Goal: Task Accomplishment & Management: Manage account settings

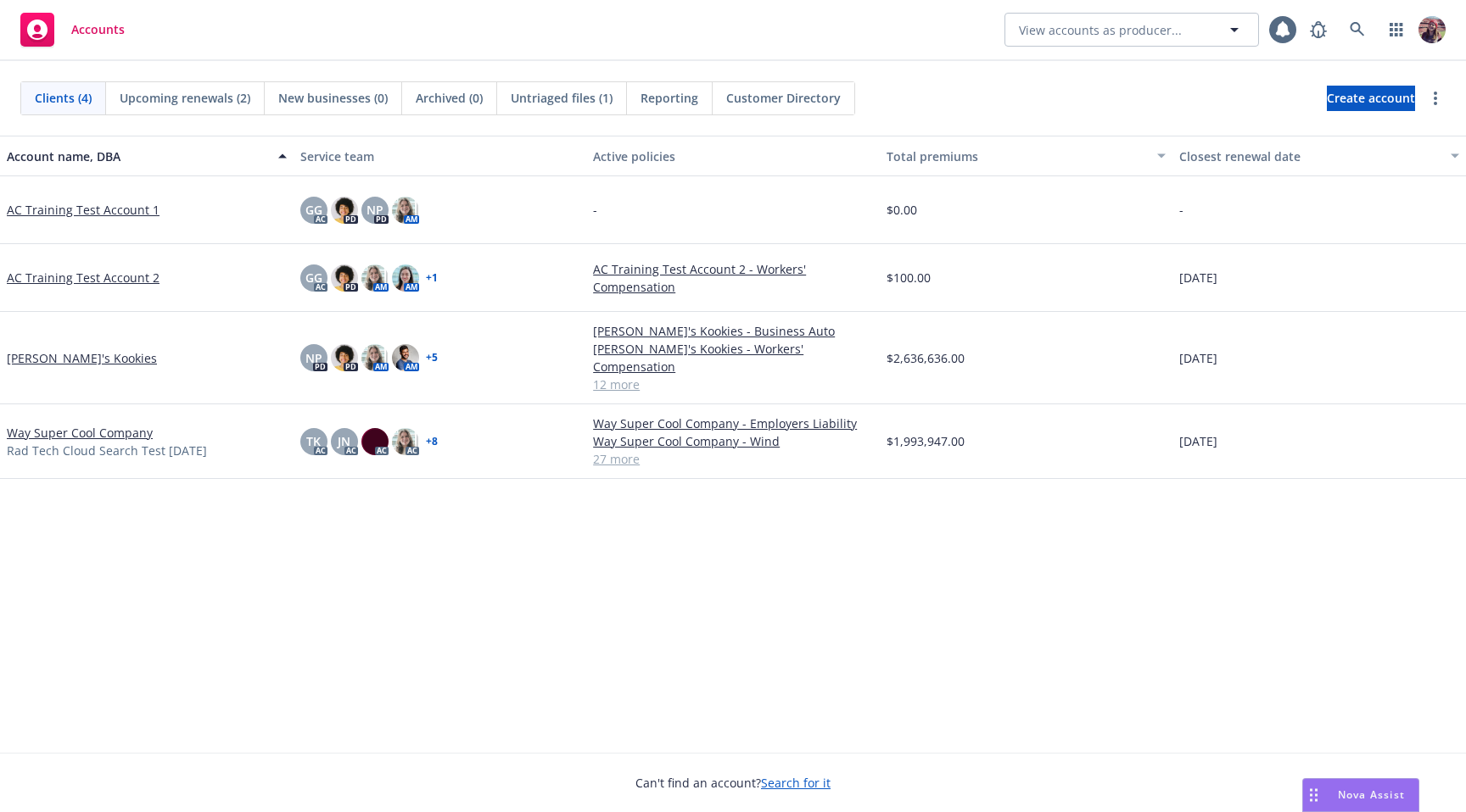
click at [71, 349] on link "[PERSON_NAME]'s Kookies" at bounding box center [81, 358] width 150 height 18
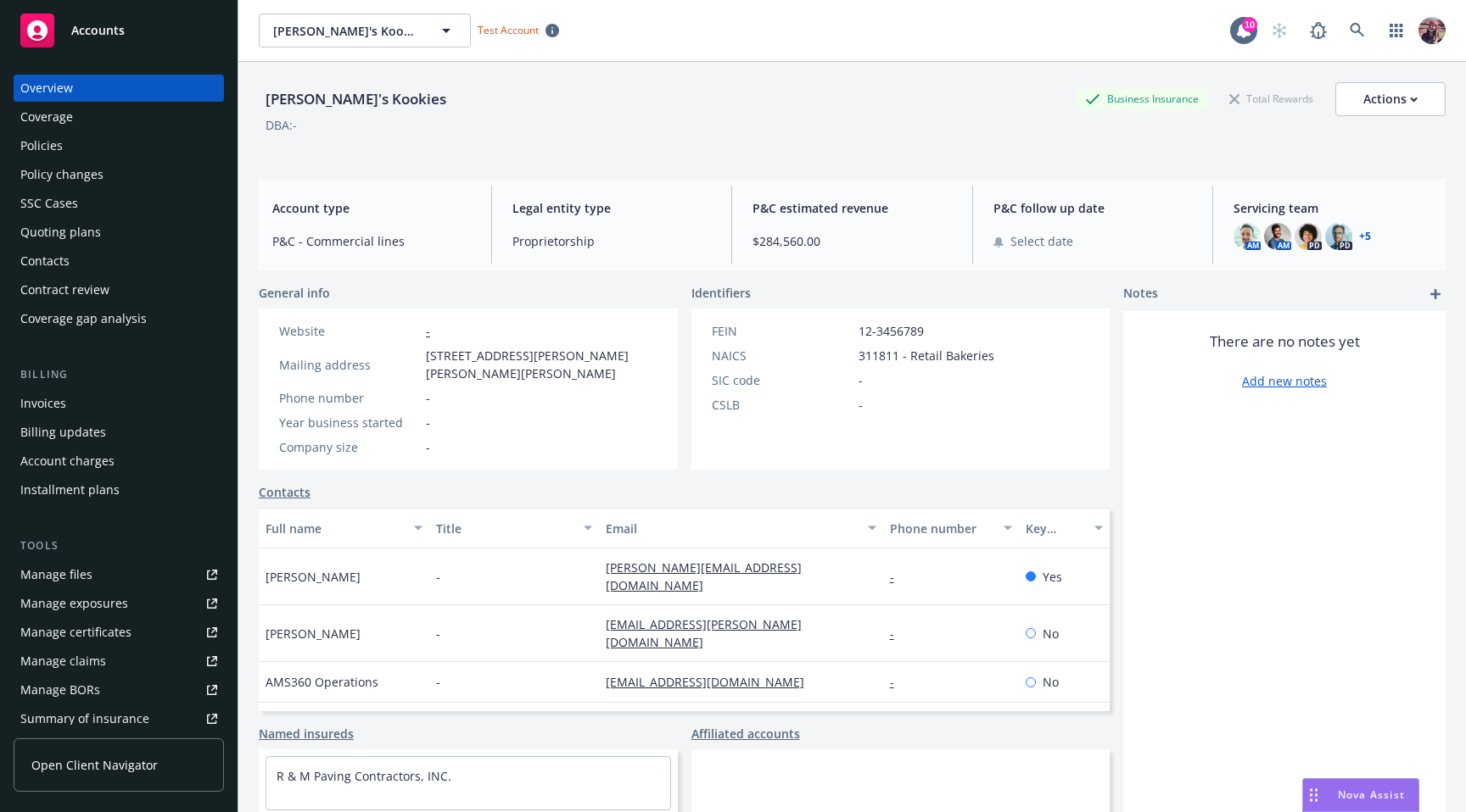
click at [124, 582] on link "Manage files" at bounding box center [118, 575] width 210 height 27
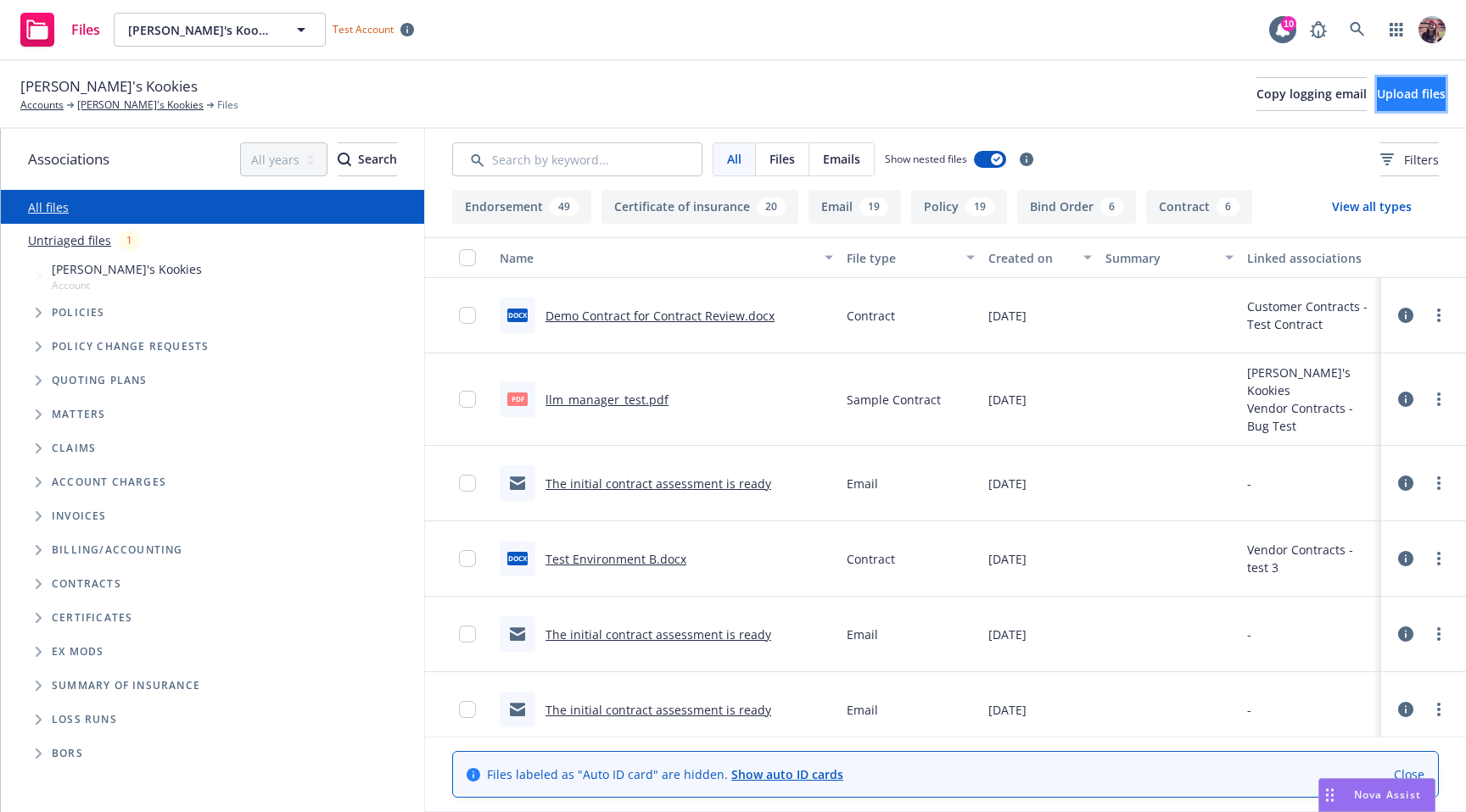
click at [1376, 89] on span "Upload files" at bounding box center [1410, 93] width 69 height 16
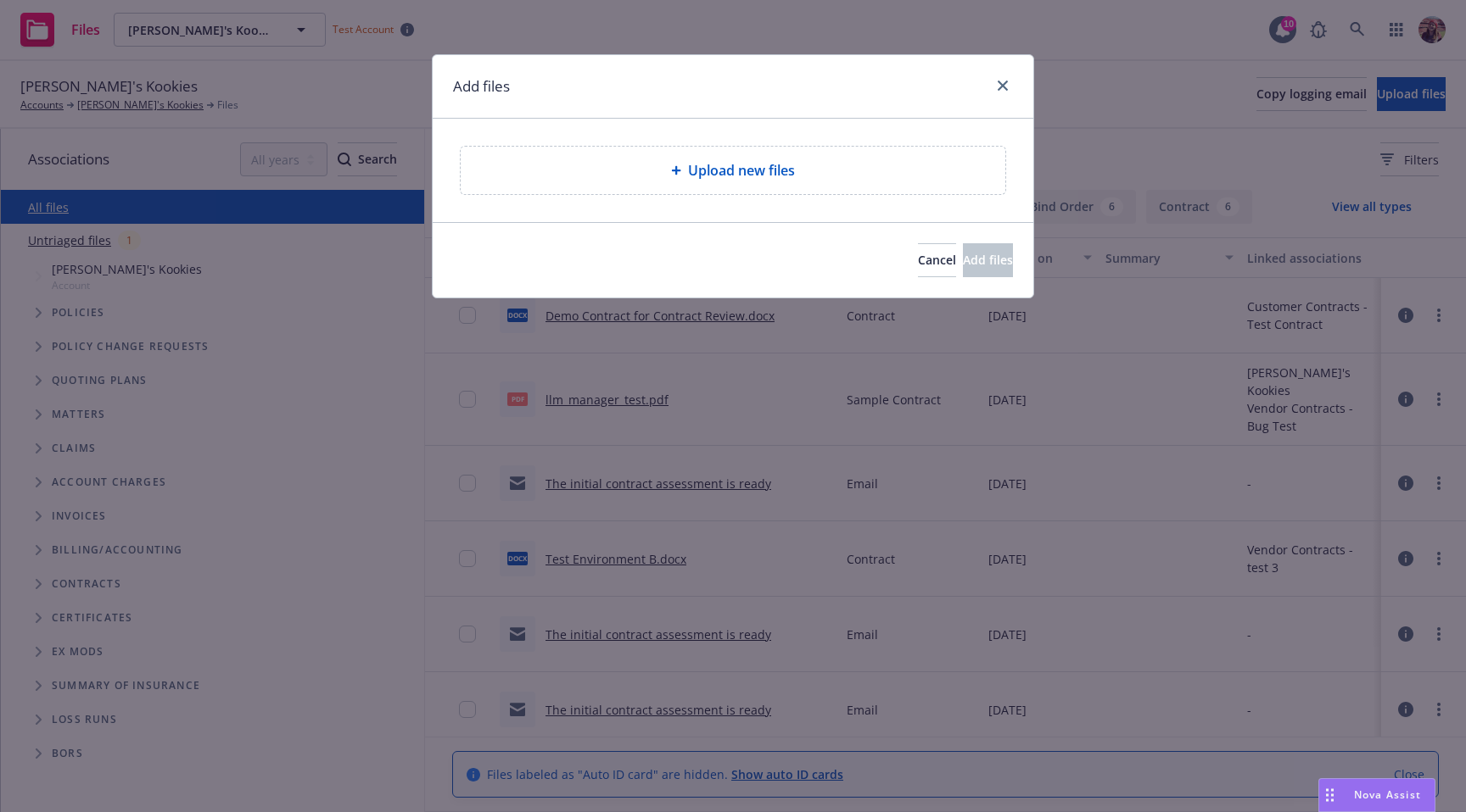
click at [655, 173] on div "Upload new files" at bounding box center [732, 171] width 517 height 21
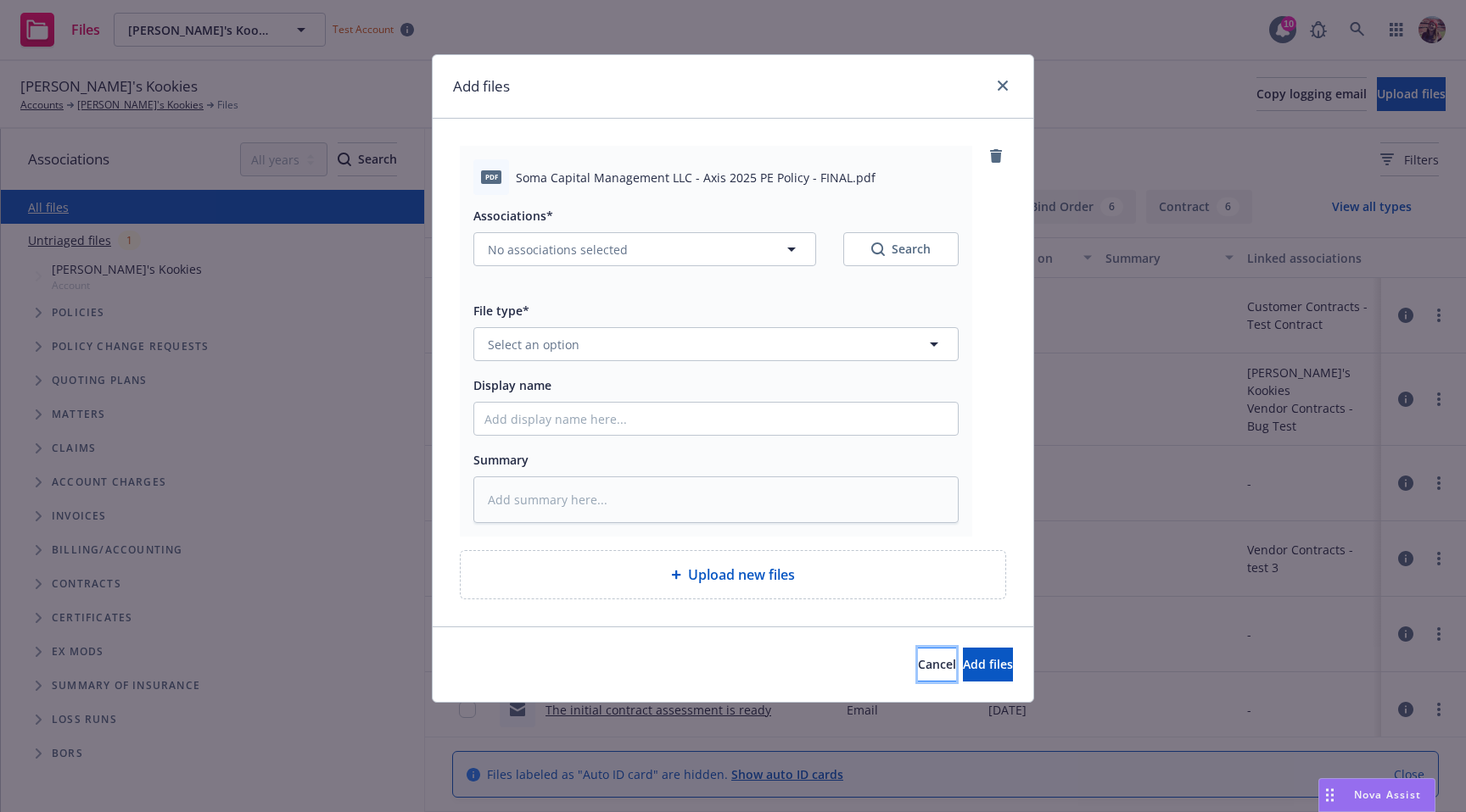
click at [918, 660] on button "Cancel" at bounding box center [937, 665] width 39 height 34
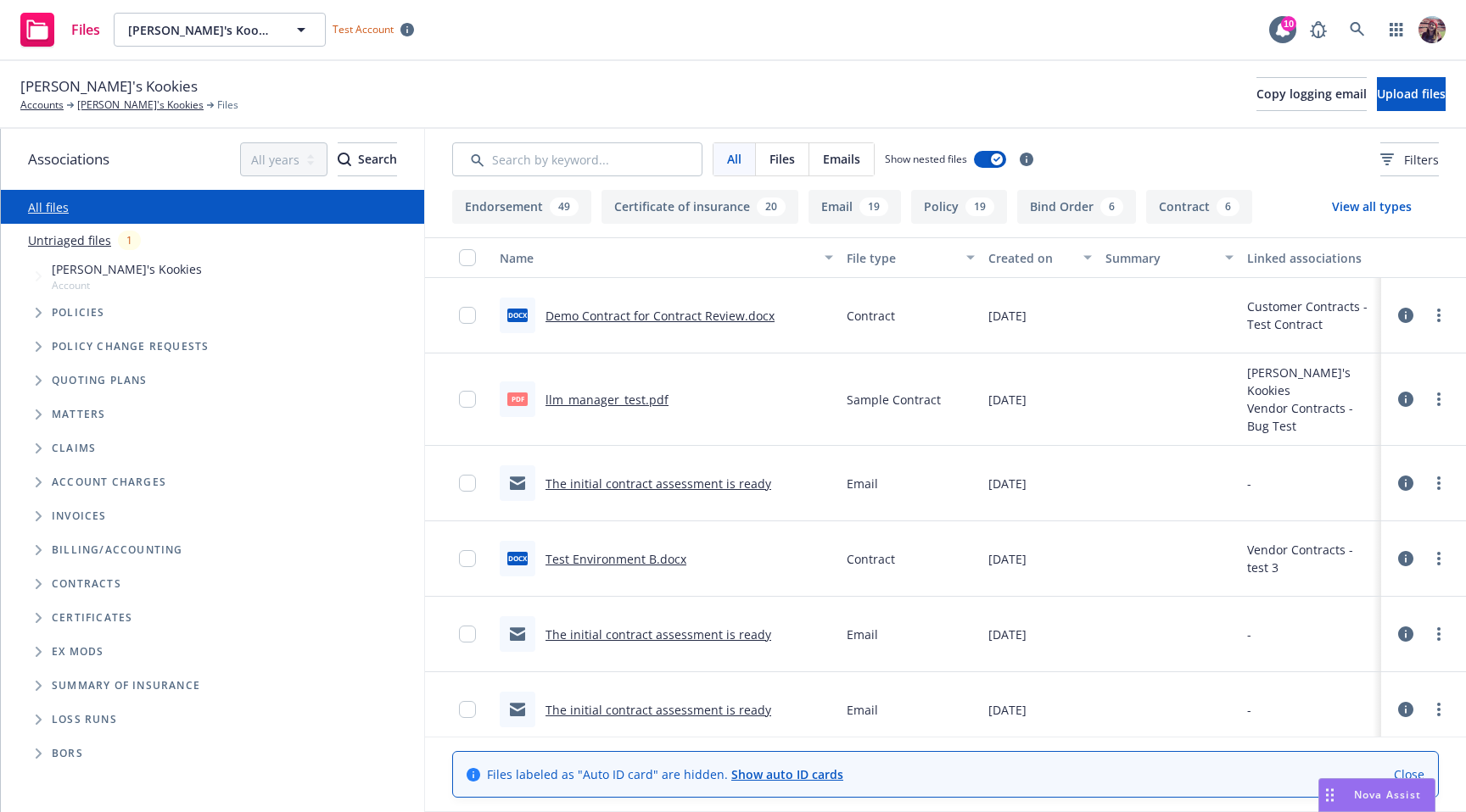
click at [1028, 88] on div "Kaylyn's Kookies Accounts Kaylyn's Kookies Files Copy logging email Upload files" at bounding box center [733, 94] width 1425 height 38
click at [909, 55] on div "Files Kaylyn's Kookies Kaylyn's Kookies Test Account 10" at bounding box center [733, 30] width 1466 height 61
click at [71, 248] on link "Untriaged files" at bounding box center [70, 240] width 83 height 18
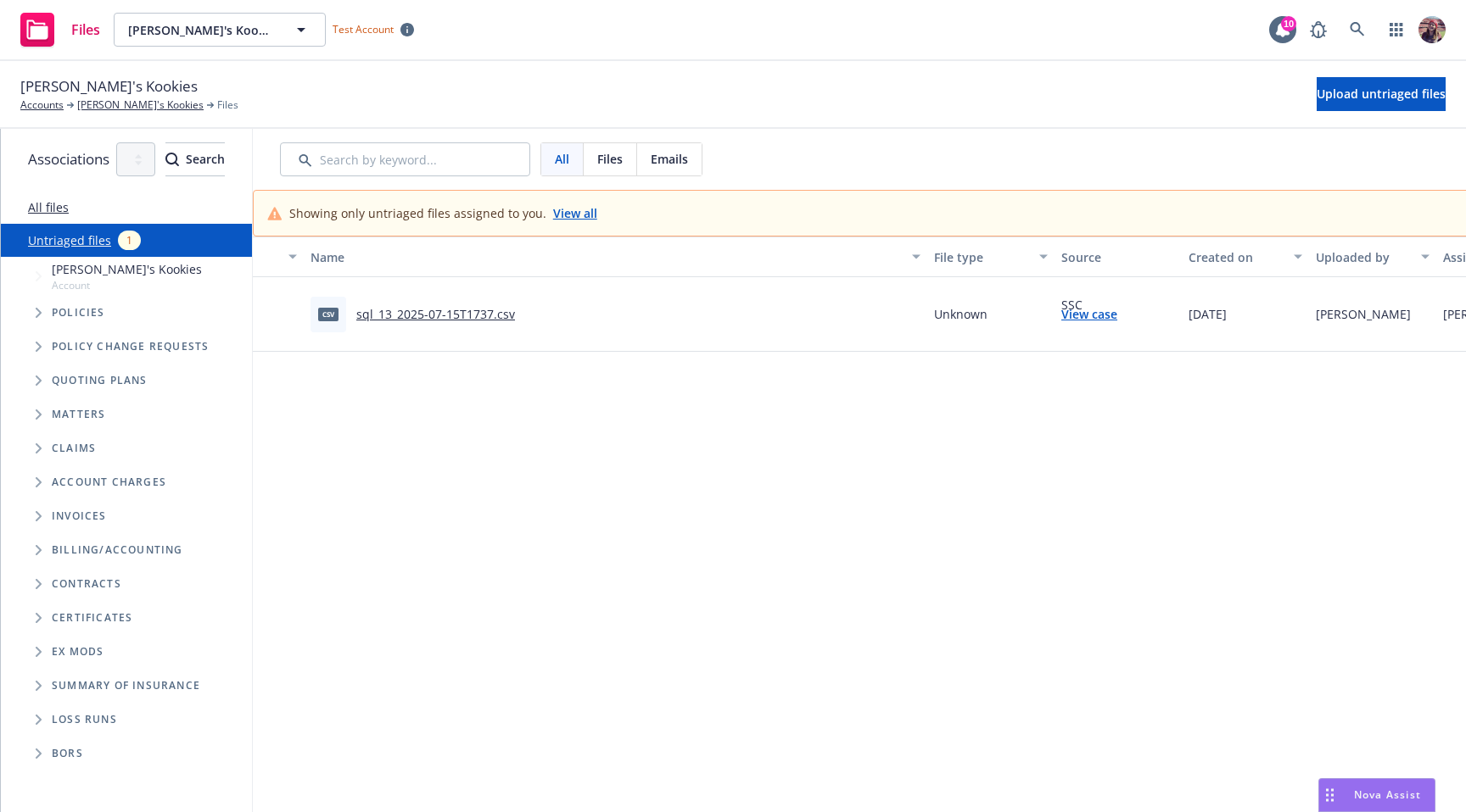
click at [514, 309] on link "sql_13_2025-07-15T1737.csv" at bounding box center [435, 314] width 158 height 16
drag, startPoint x: 1059, startPoint y: 158, endPoint x: 1254, endPoint y: 308, distance: 246.0
click at [1059, 158] on div "All Files Emails 1 selected" at bounding box center [1005, 159] width 1451 height 34
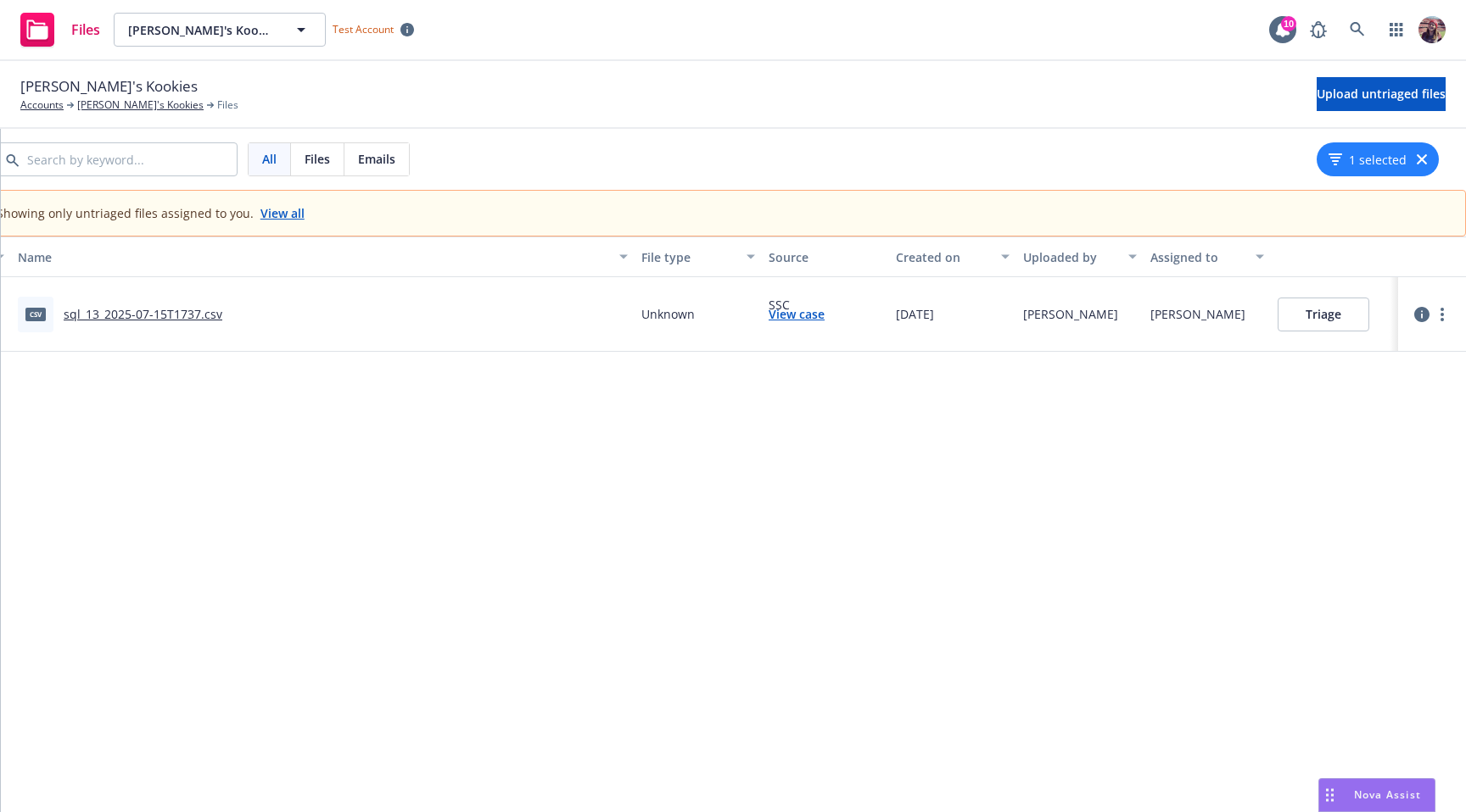
click at [1296, 310] on button "Triage" at bounding box center [1323, 315] width 91 height 34
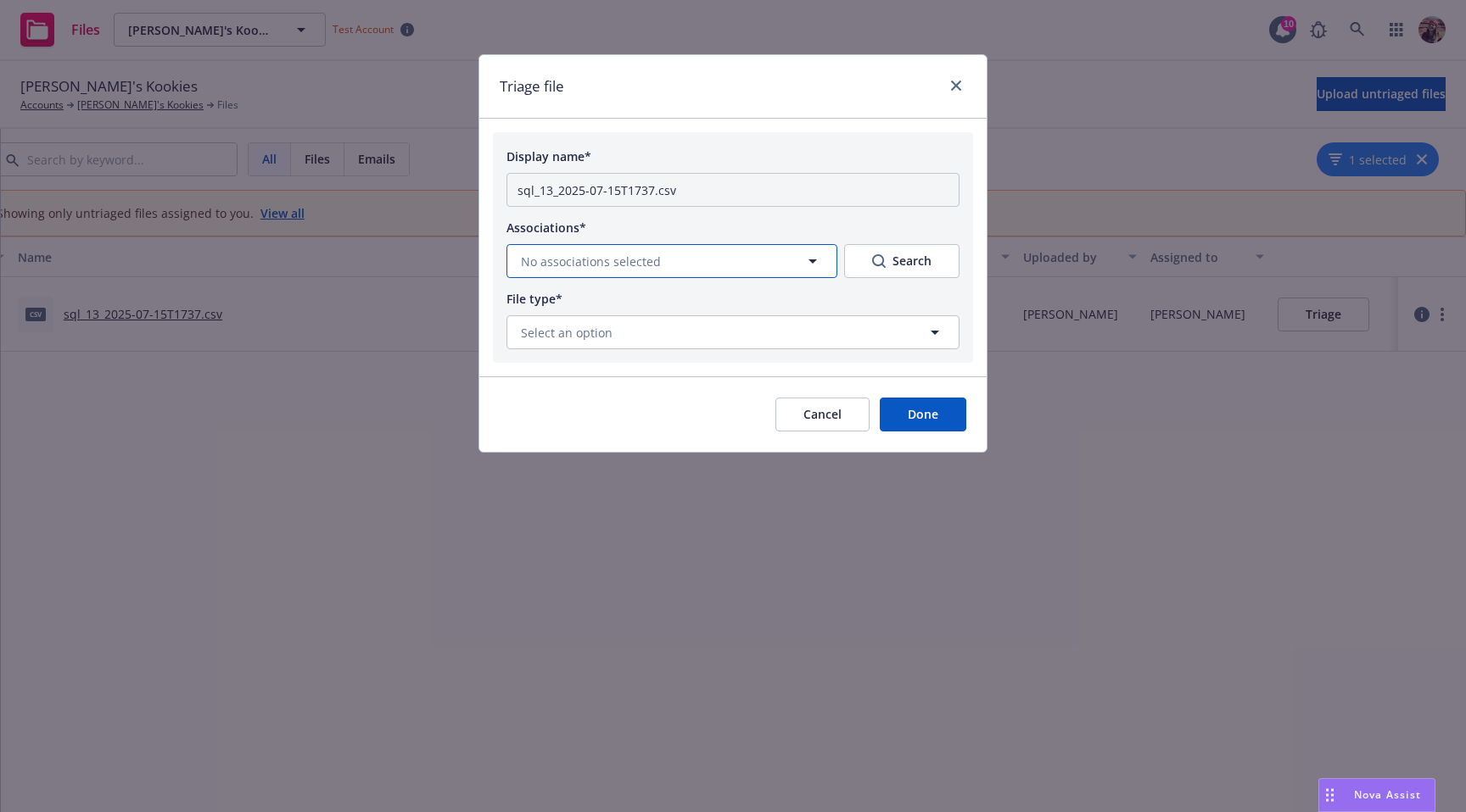
click at [729, 268] on button "No associations selected" at bounding box center [671, 261] width 331 height 34
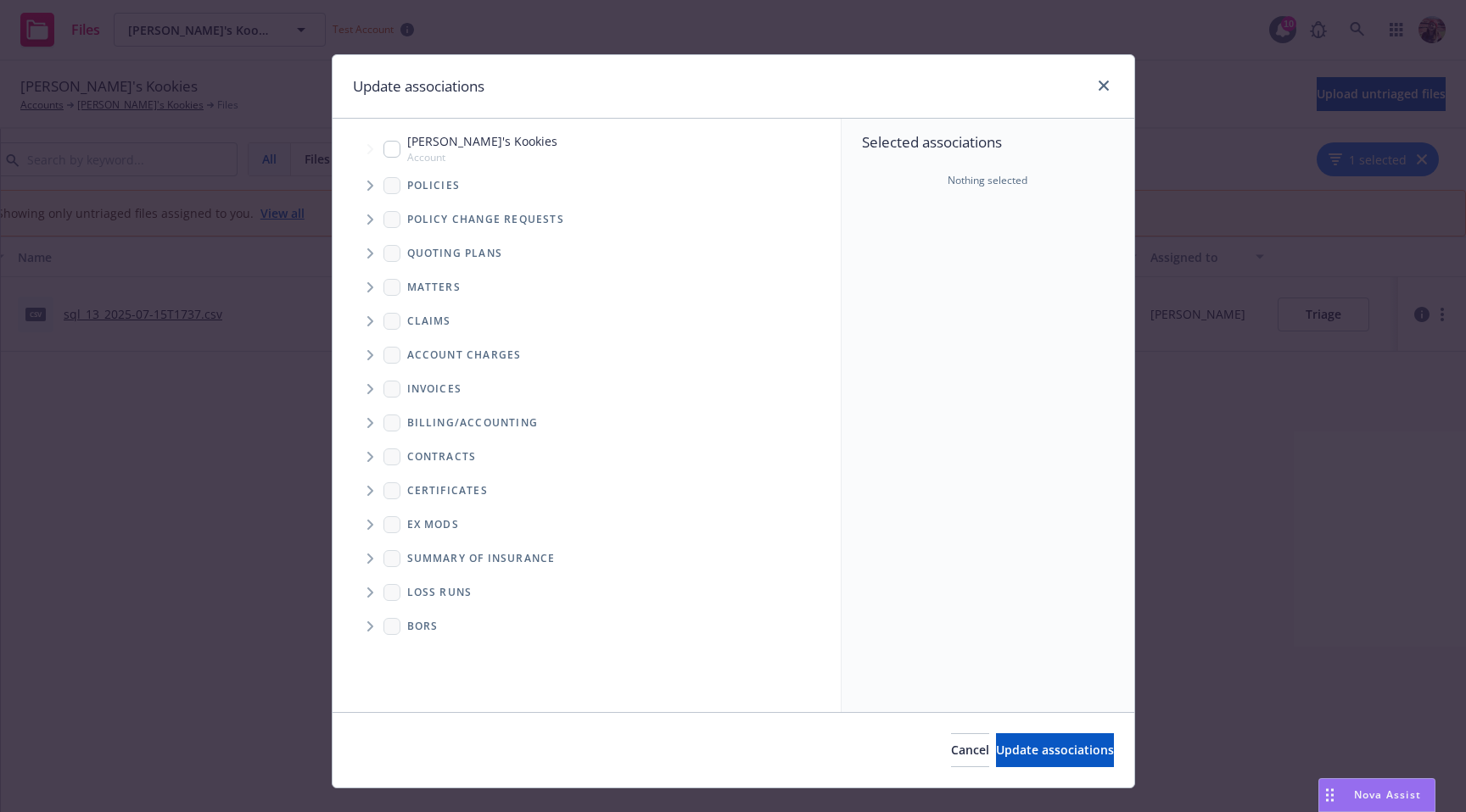
click at [1086, 78] on div at bounding box center [1100, 86] width 27 height 22
click at [1086, 81] on div at bounding box center [1100, 86] width 27 height 22
click at [1100, 83] on icon "close" at bounding box center [1103, 86] width 10 height 10
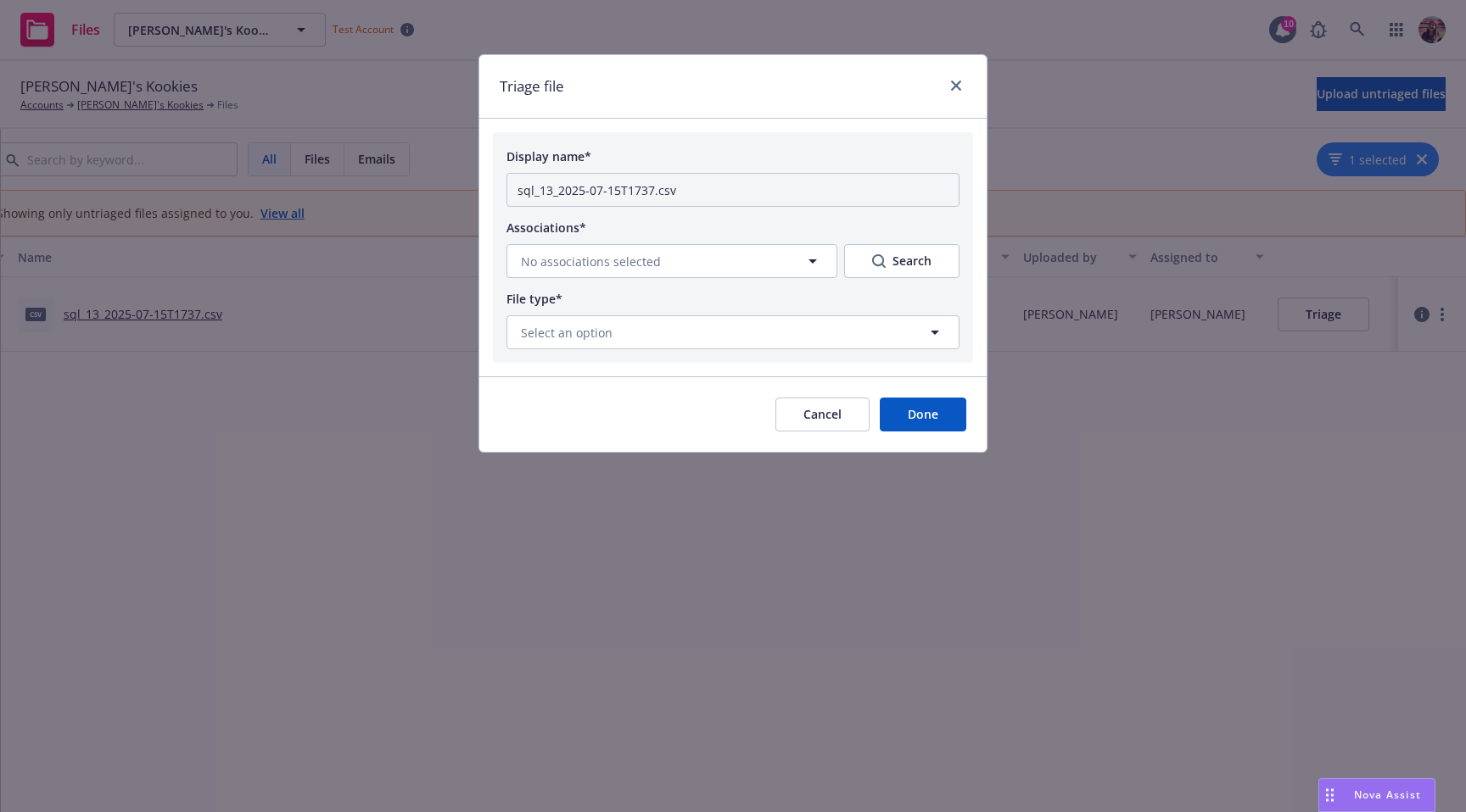
click at [966, 88] on div "Triage file" at bounding box center [733, 88] width 507 height 64
click at [948, 88] on link "close" at bounding box center [956, 86] width 21 height 21
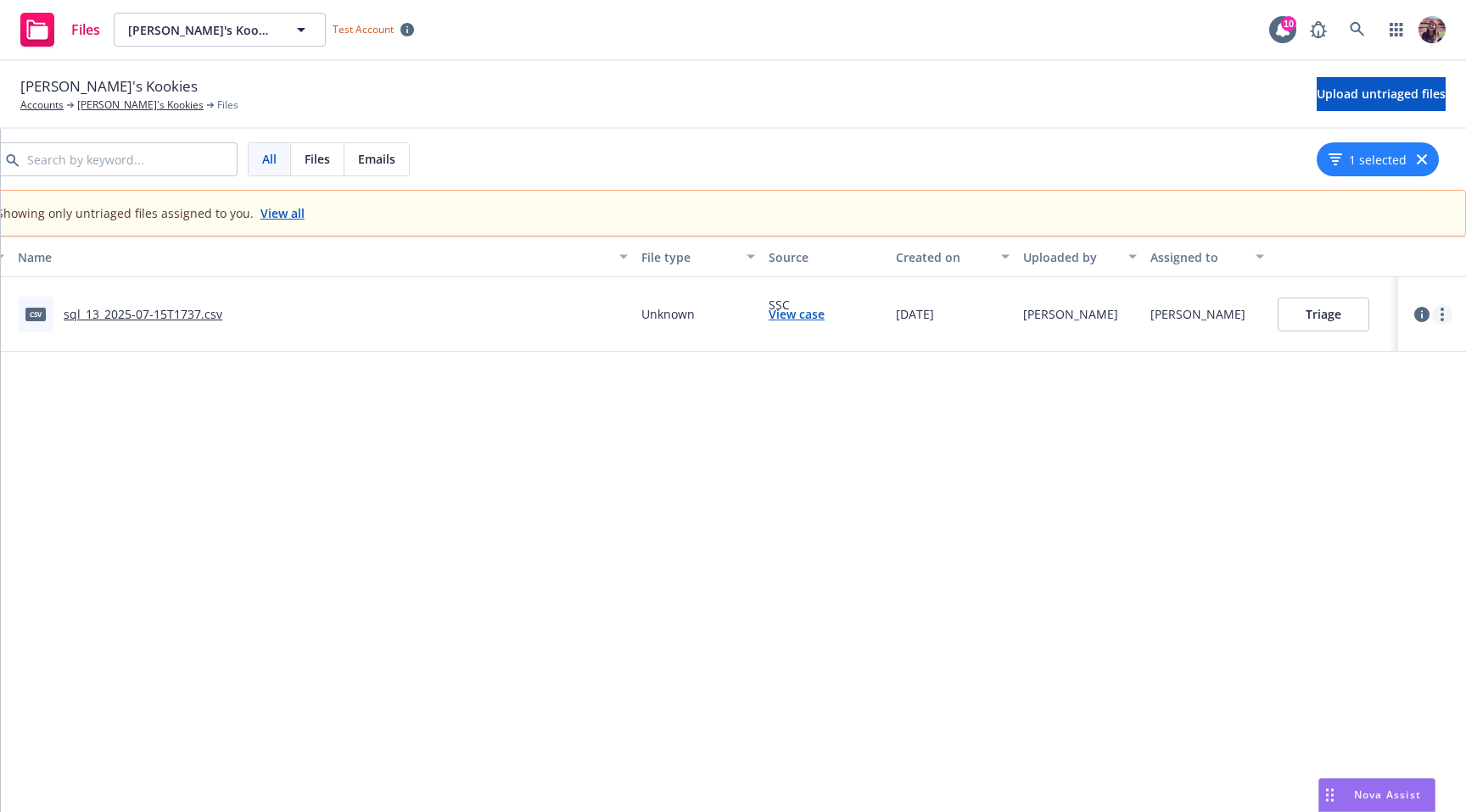
click at [1442, 316] on icon "more" at bounding box center [1442, 315] width 4 height 13
click at [1386, 453] on link "Change owner(s)" at bounding box center [1376, 451] width 149 height 34
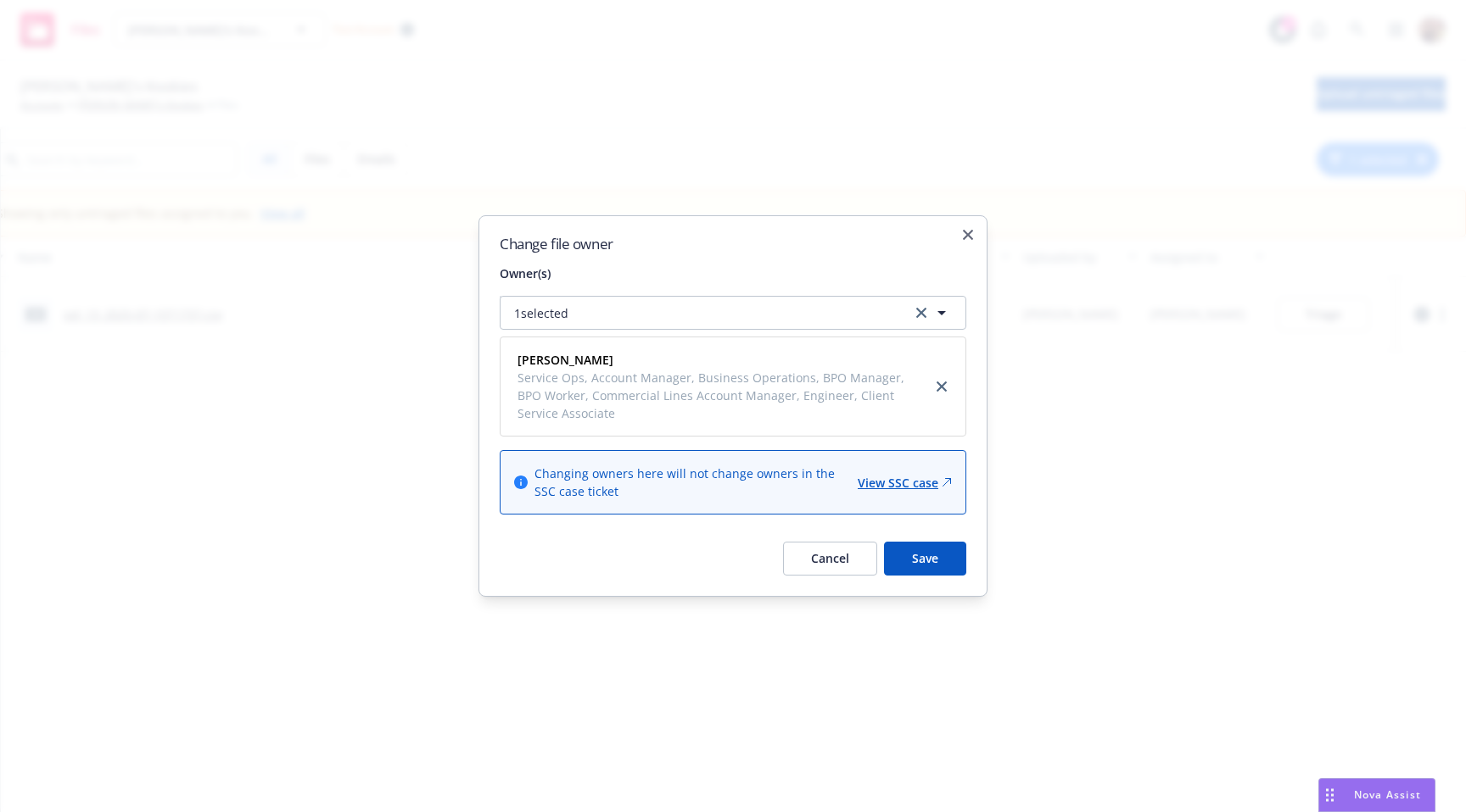
click at [661, 305] on button "1 selected" at bounding box center [732, 313] width 466 height 34
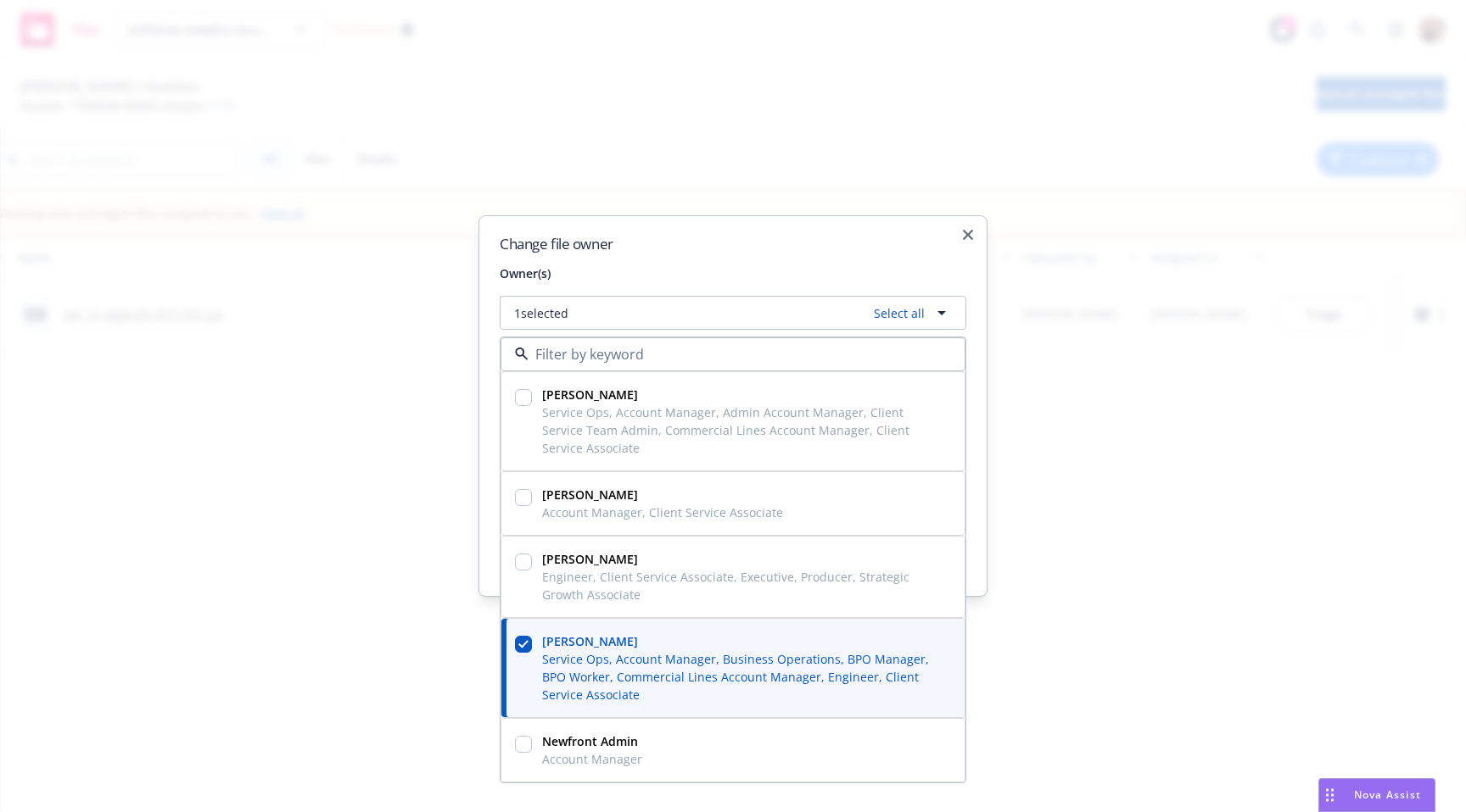
click at [716, 250] on h2 "Change file owner" at bounding box center [732, 243] width 466 height 14
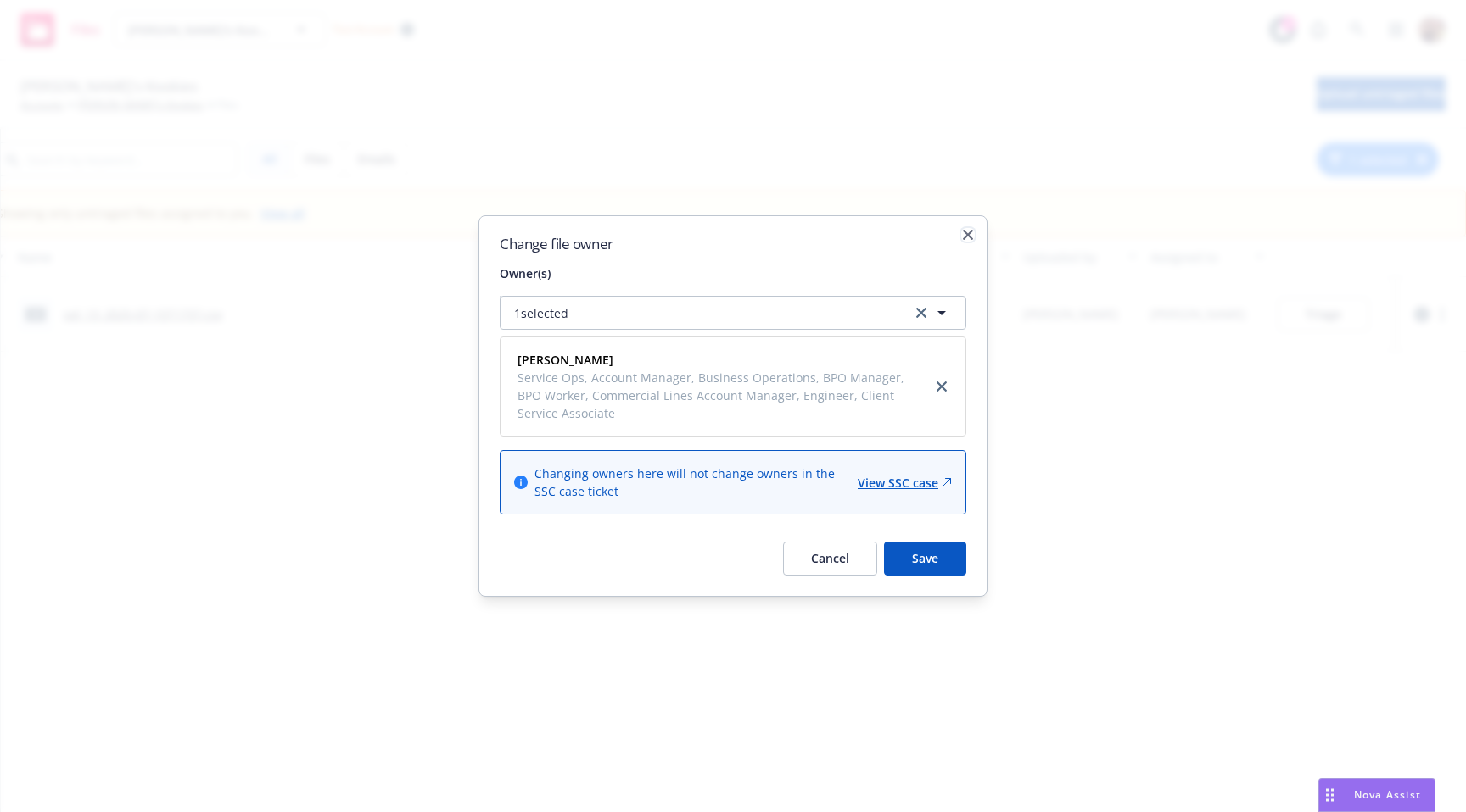
click at [963, 235] on icon "button" at bounding box center [968, 235] width 10 height 10
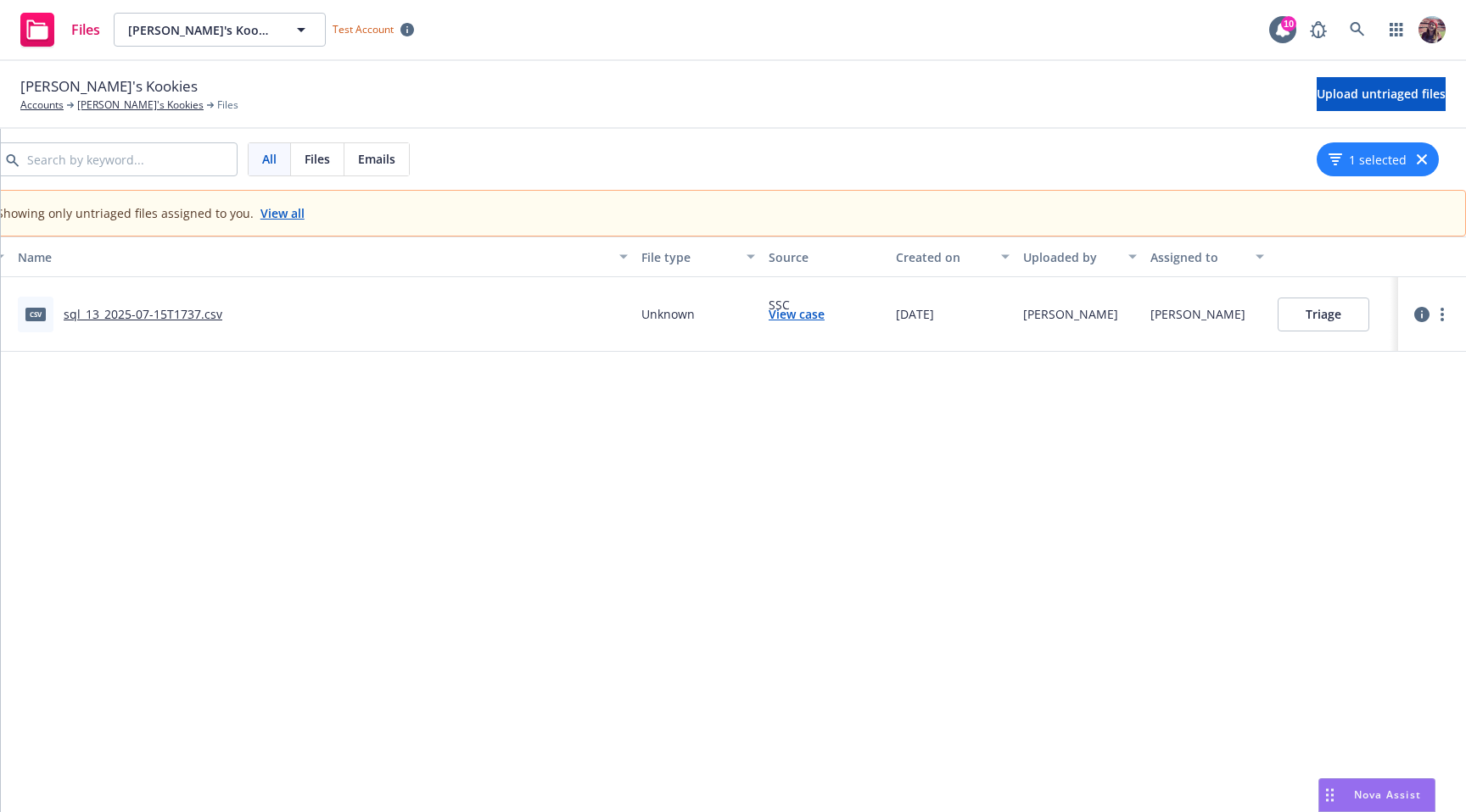
click at [1291, 504] on div "Name File type Source Created on Uploaded by Assigned to csv sql_13_2025-07-15T…" at bounding box center [713, 518] width 1506 height 563
